Goal: Task Accomplishment & Management: Complete application form

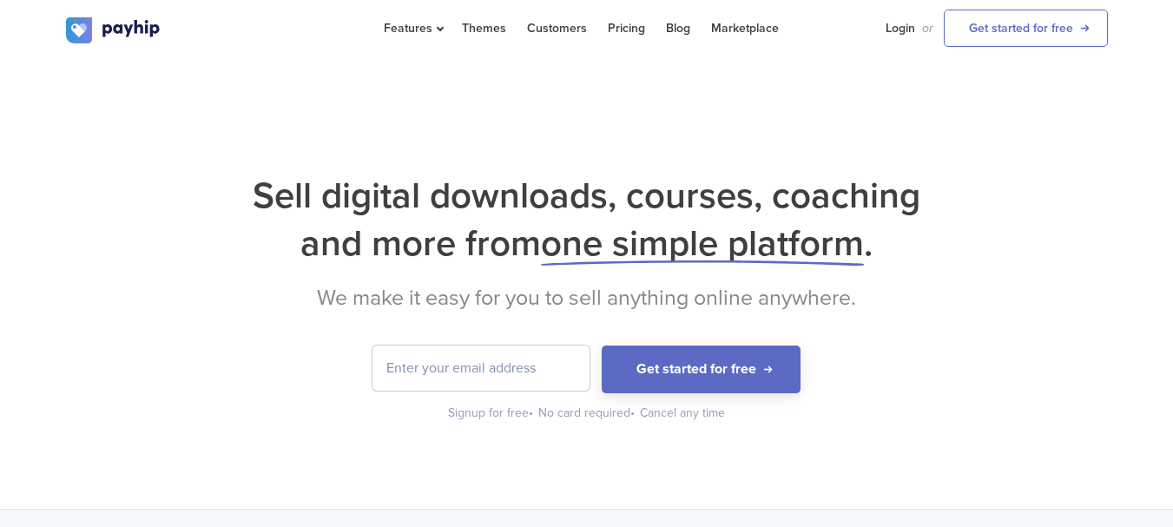
click at [425, 369] on input "email" at bounding box center [480, 367] width 217 height 45
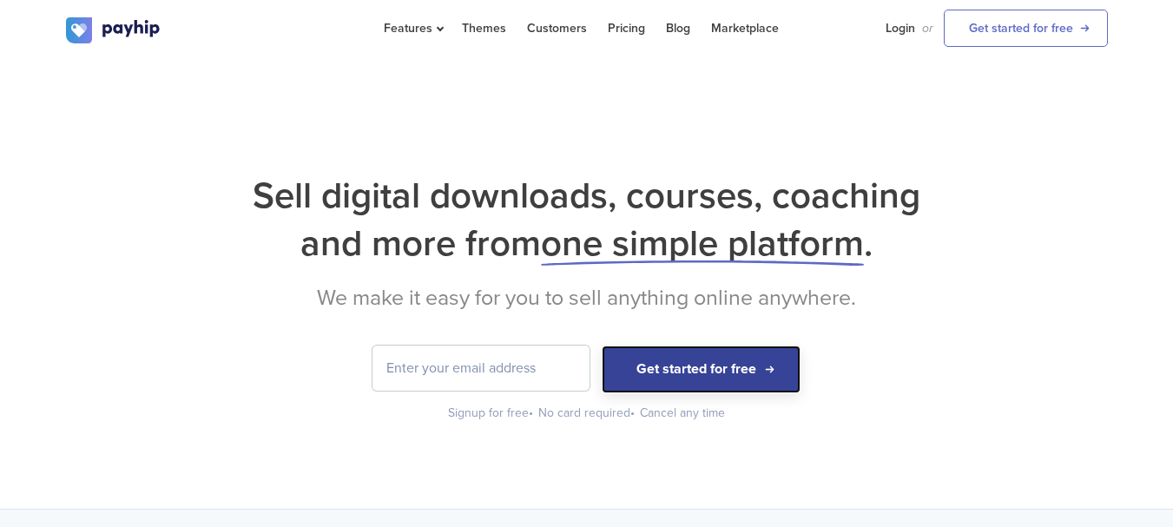
click at [671, 369] on button "Get started for free" at bounding box center [701, 369] width 199 height 48
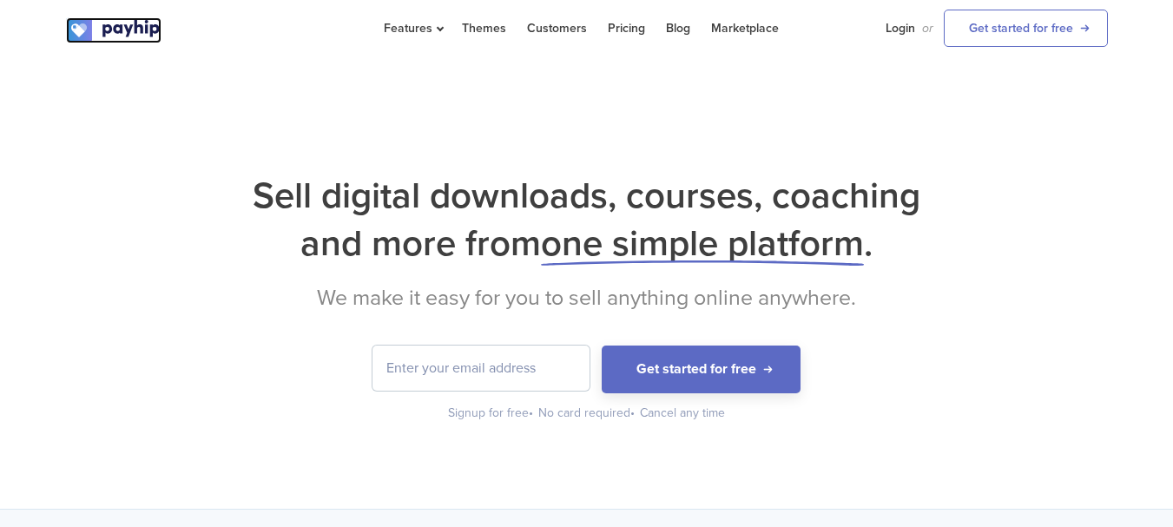
click at [101, 30] on img at bounding box center [113, 30] width 95 height 26
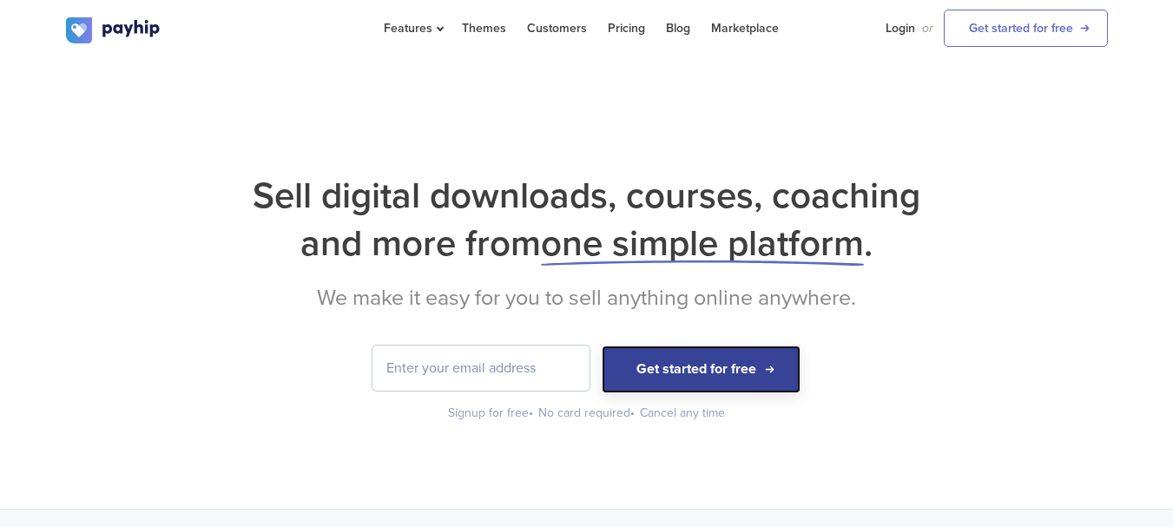
click at [703, 358] on button "Get started for free" at bounding box center [701, 369] width 199 height 48
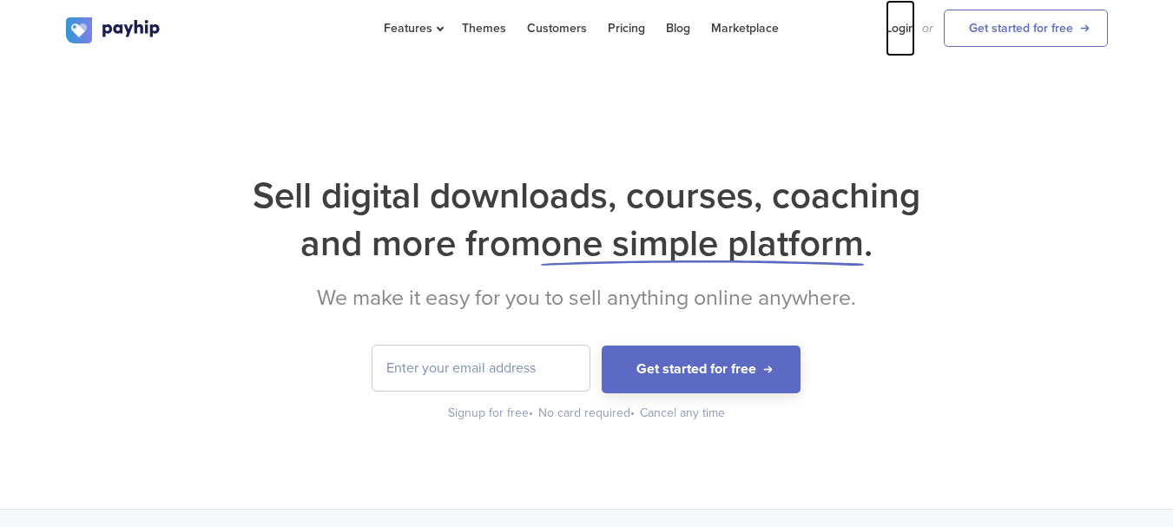
click at [891, 30] on link "Login" at bounding box center [900, 28] width 30 height 56
click at [892, 23] on link "Login" at bounding box center [900, 28] width 30 height 56
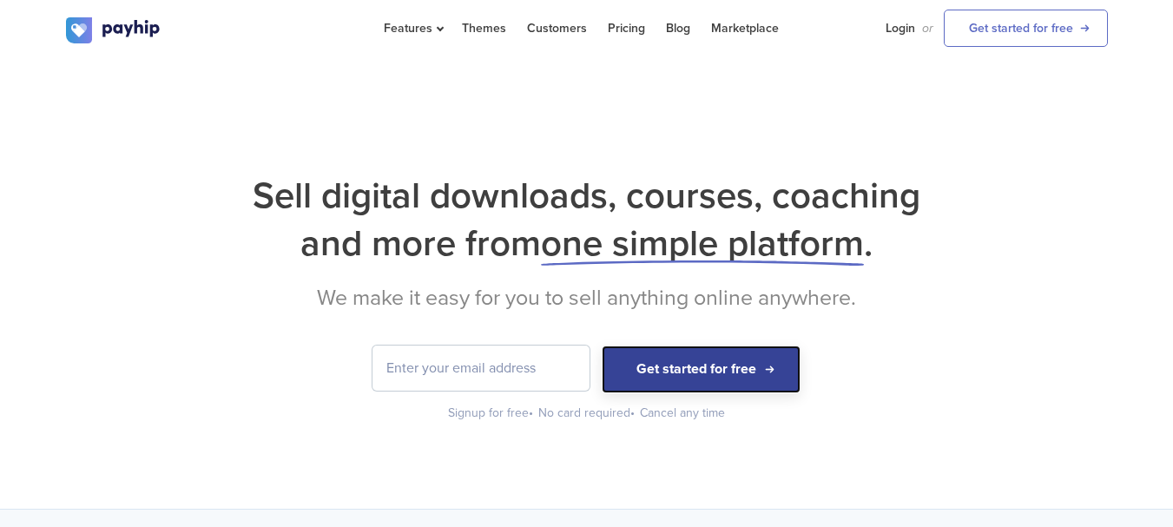
click at [670, 372] on button "Get started for free" at bounding box center [701, 369] width 199 height 48
